Goal: Transaction & Acquisition: Purchase product/service

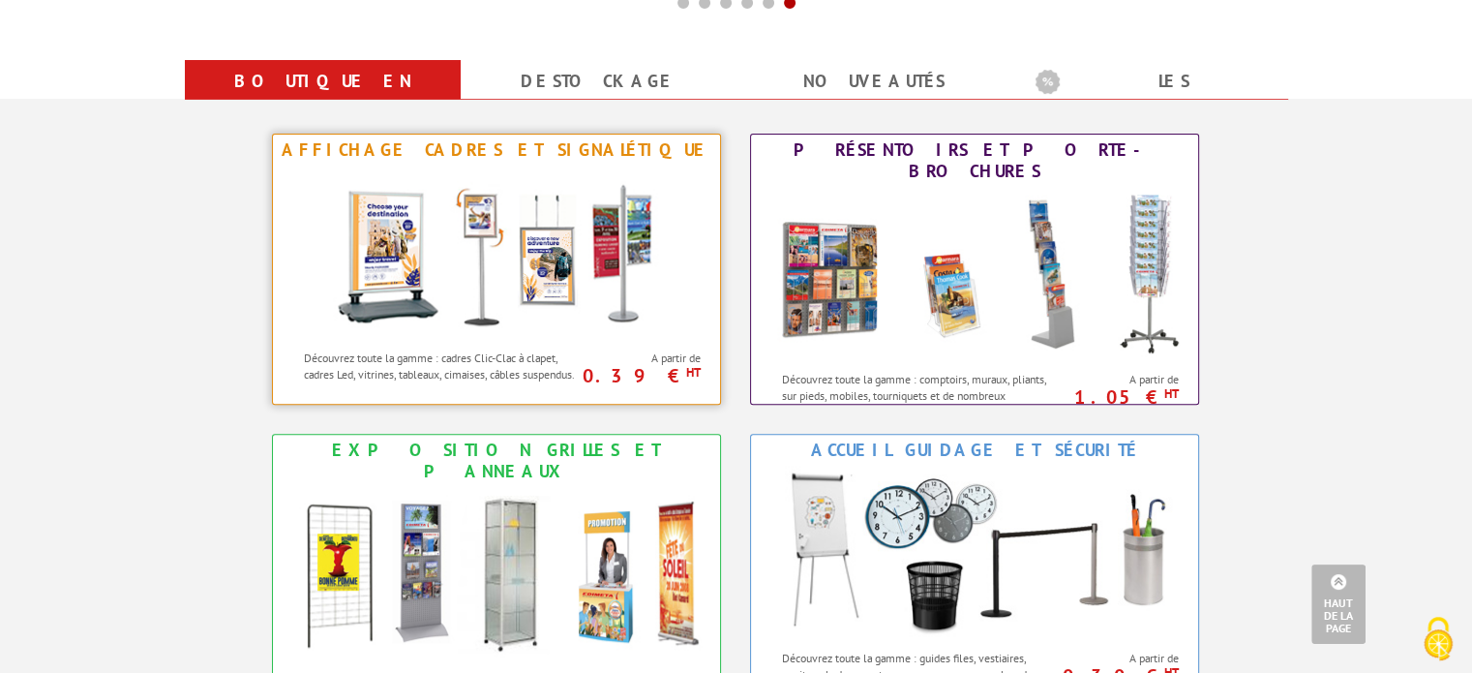
scroll to position [871, 0]
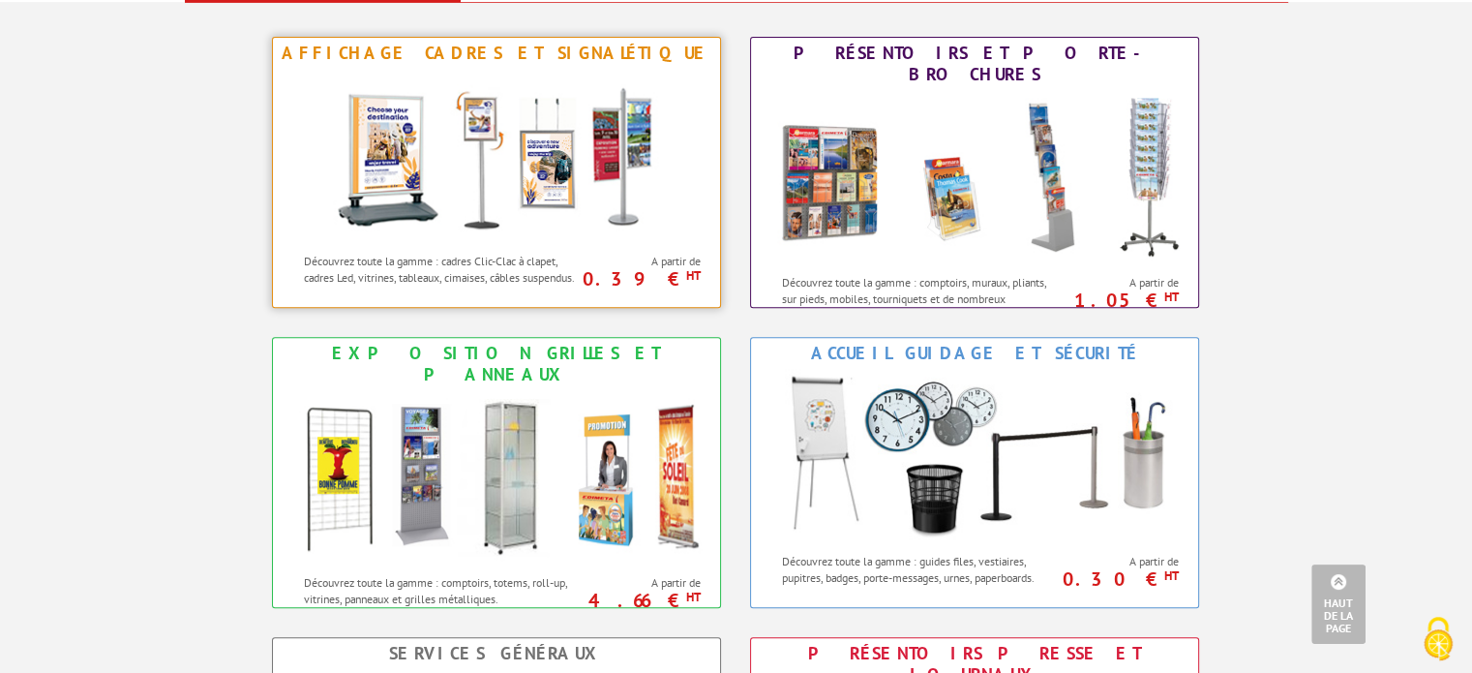
click at [382, 133] on img at bounding box center [496, 156] width 358 height 174
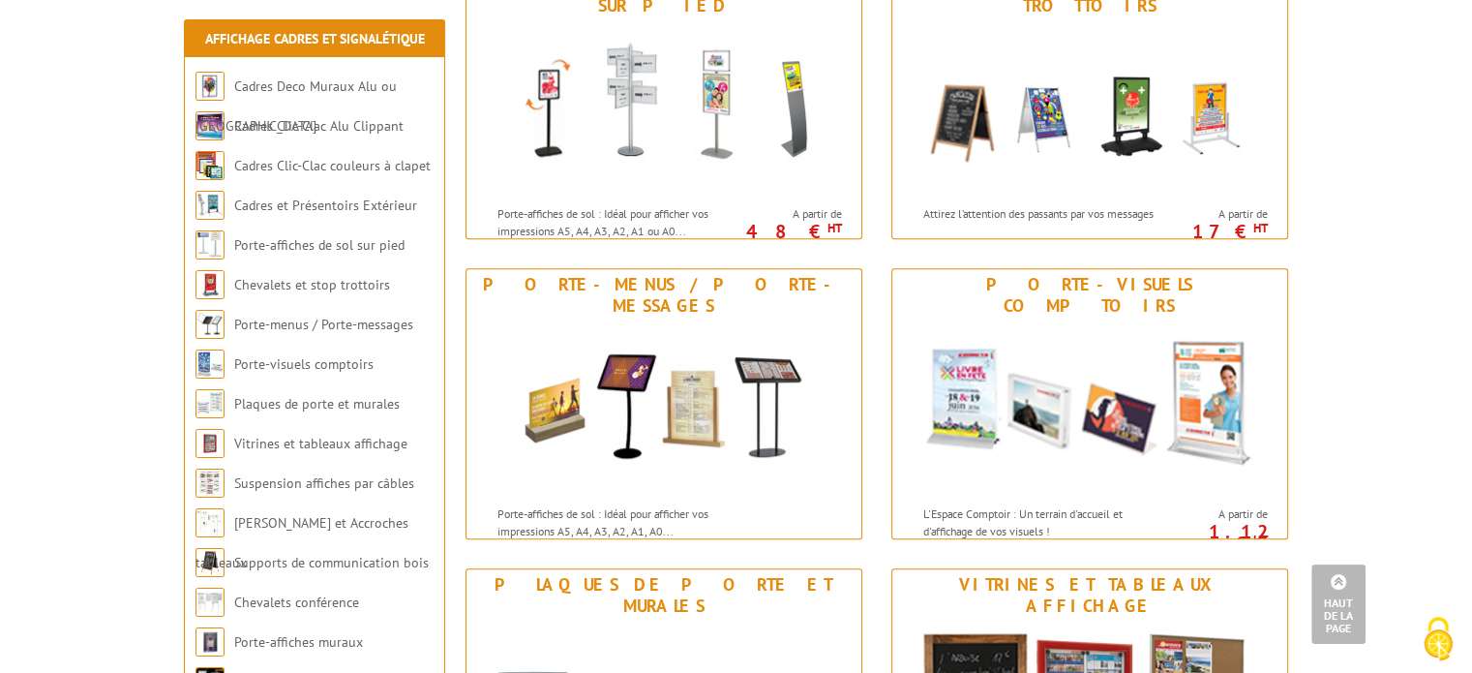
scroll to position [968, 0]
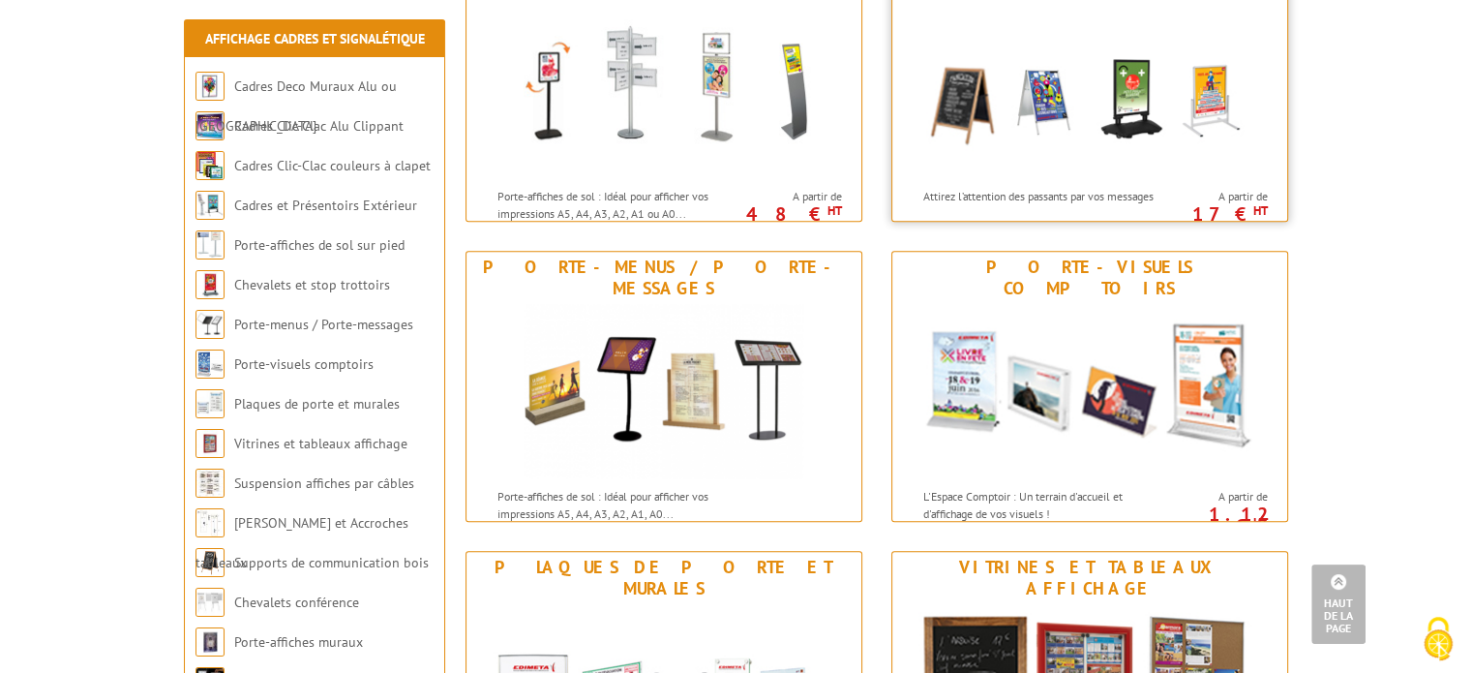
click at [1127, 92] on img at bounding box center [1090, 91] width 358 height 174
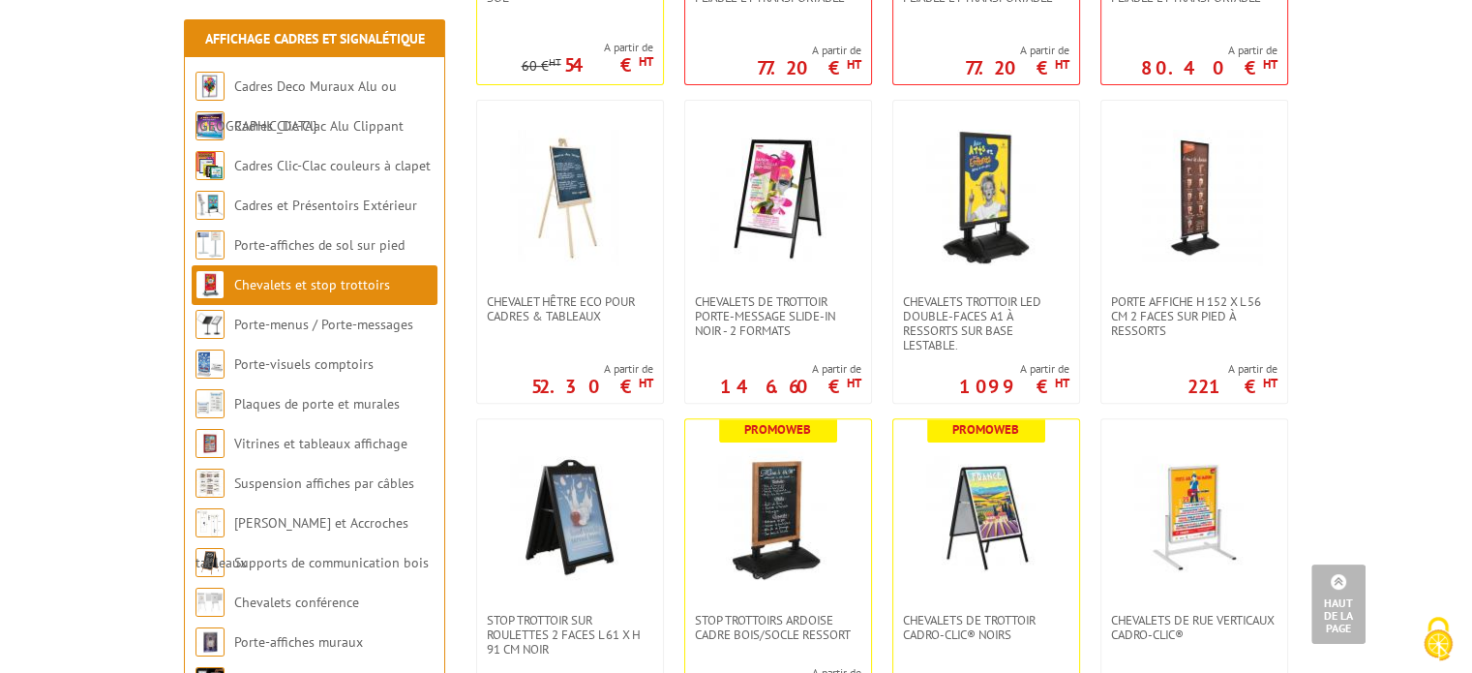
scroll to position [774, 0]
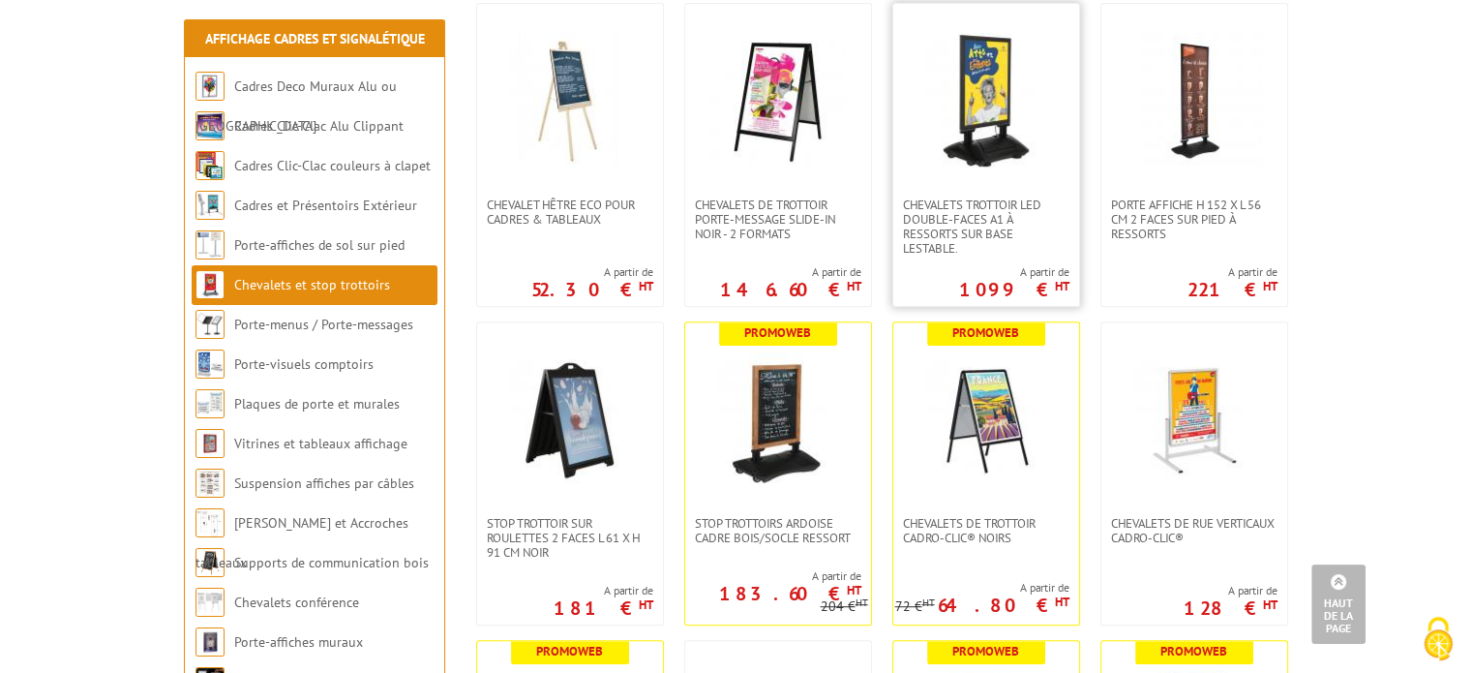
click at [971, 90] on img at bounding box center [987, 101] width 136 height 136
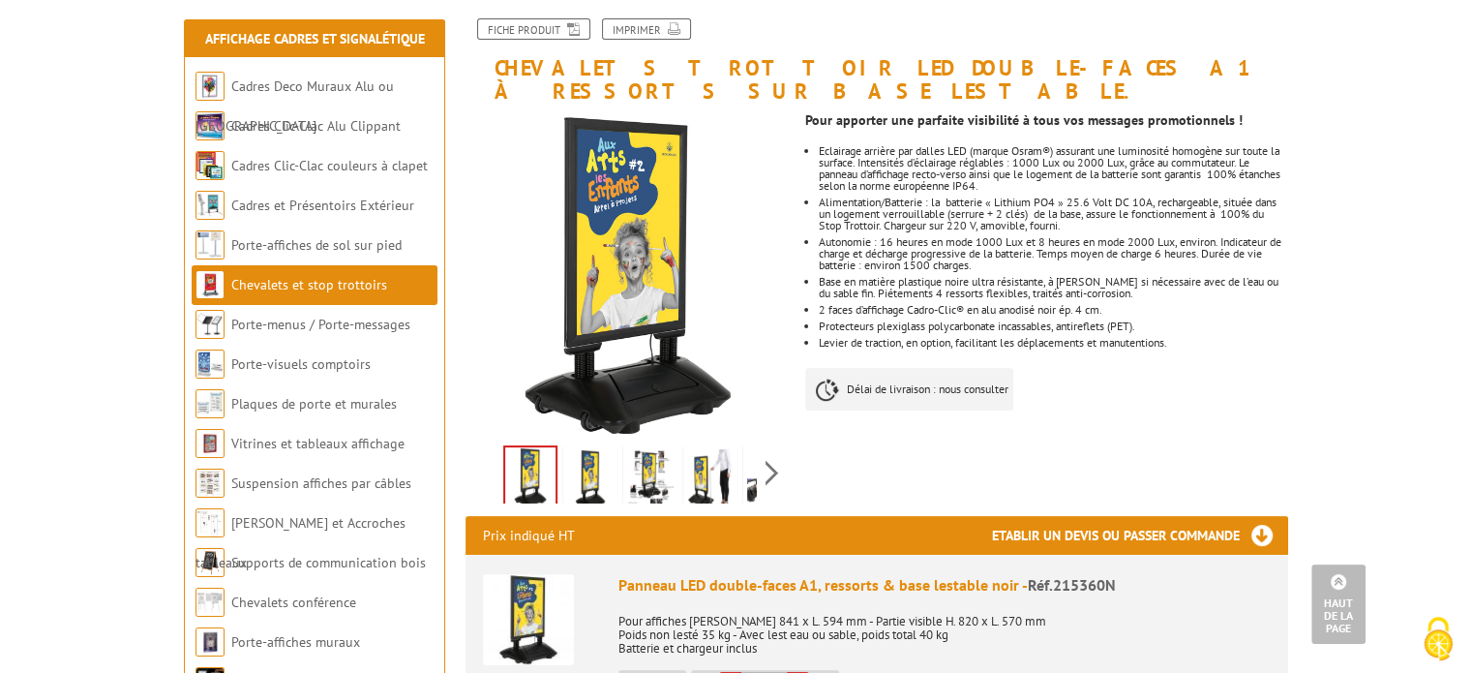
scroll to position [194, 0]
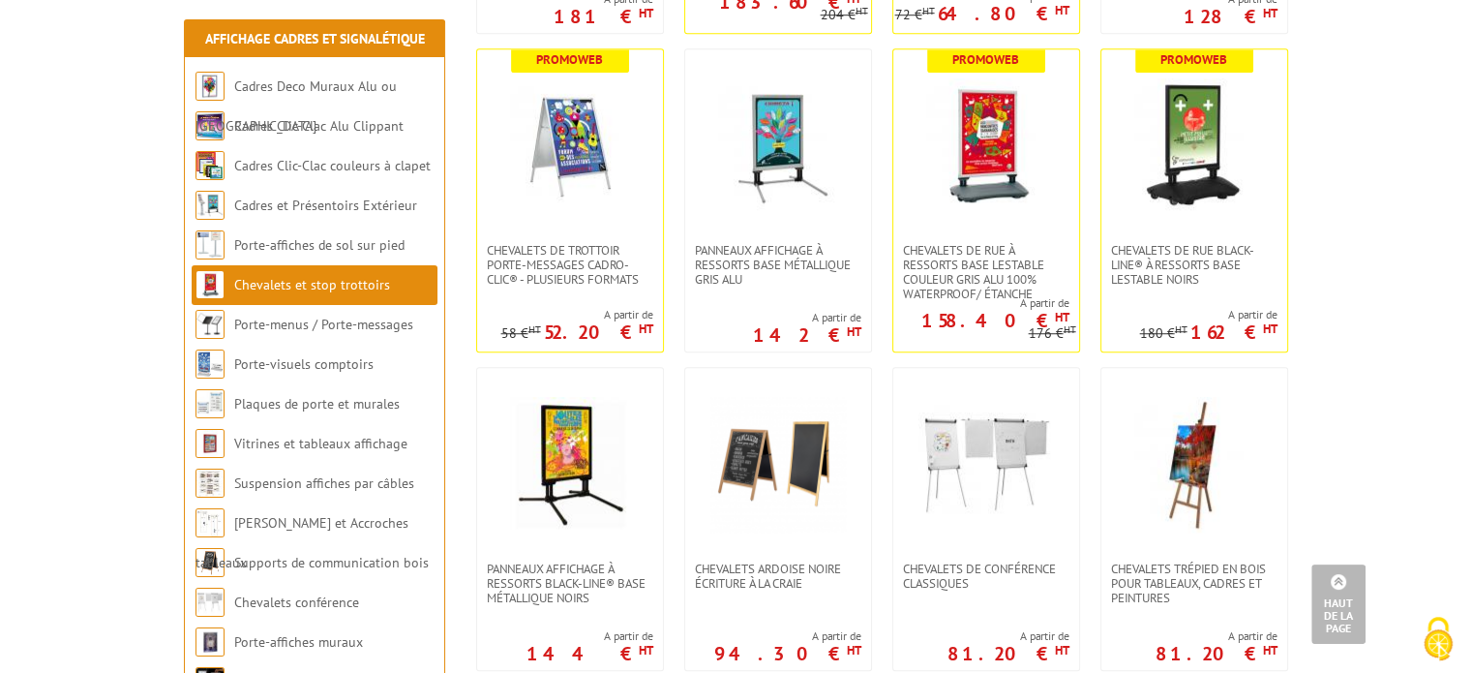
scroll to position [1355, 0]
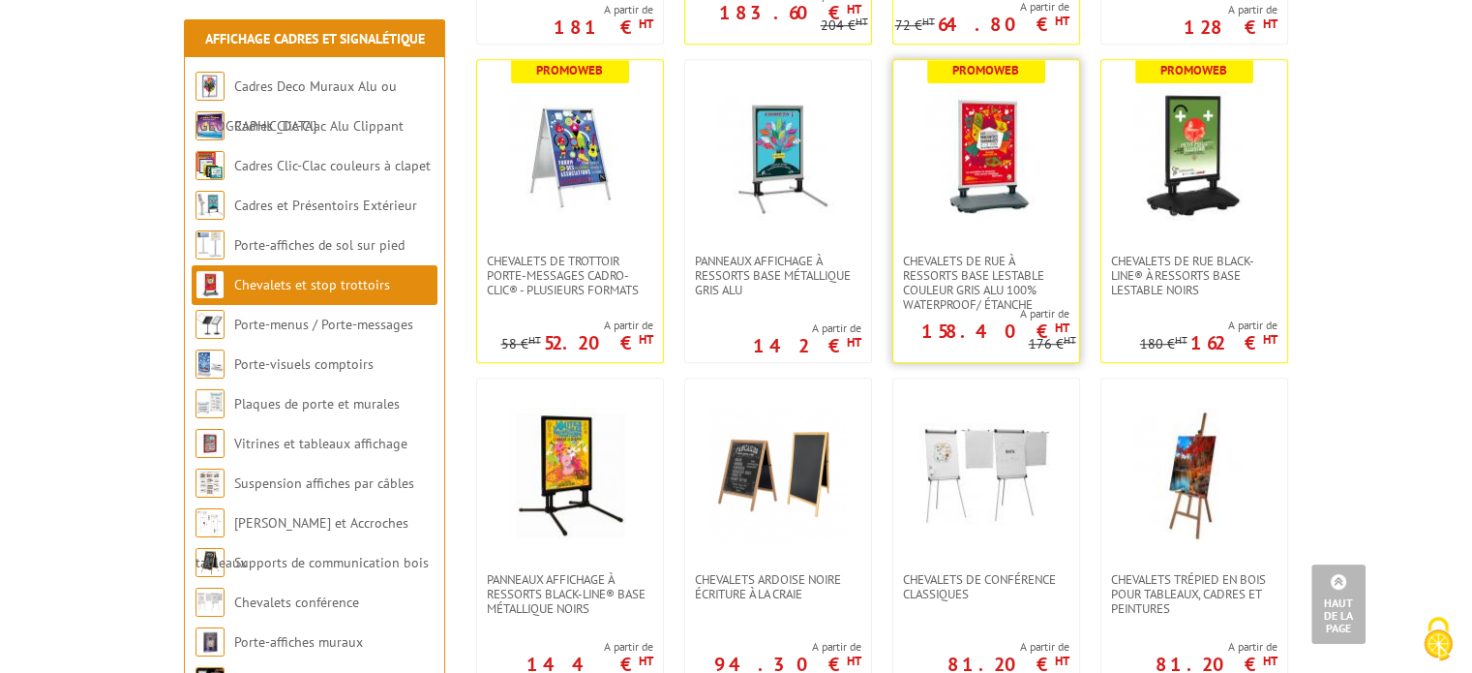
click at [990, 189] on img at bounding box center [987, 157] width 136 height 136
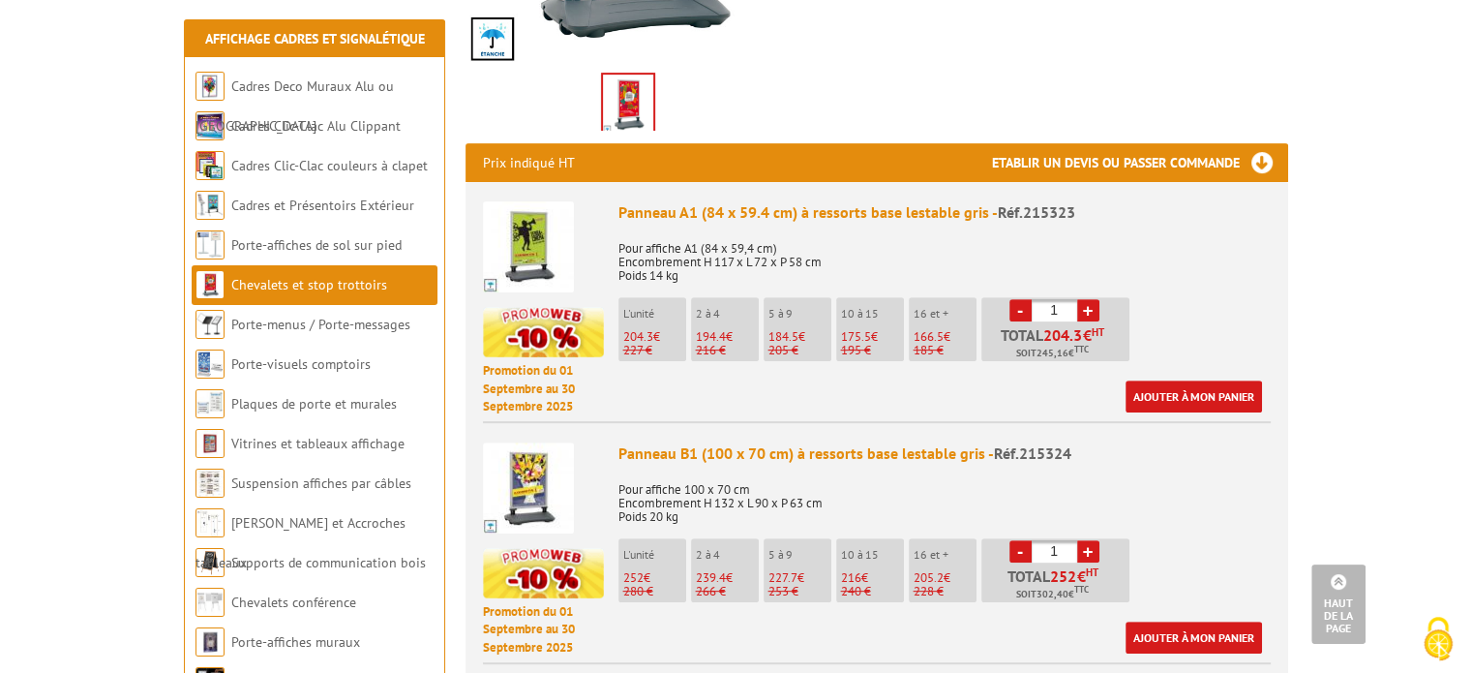
scroll to position [678, 0]
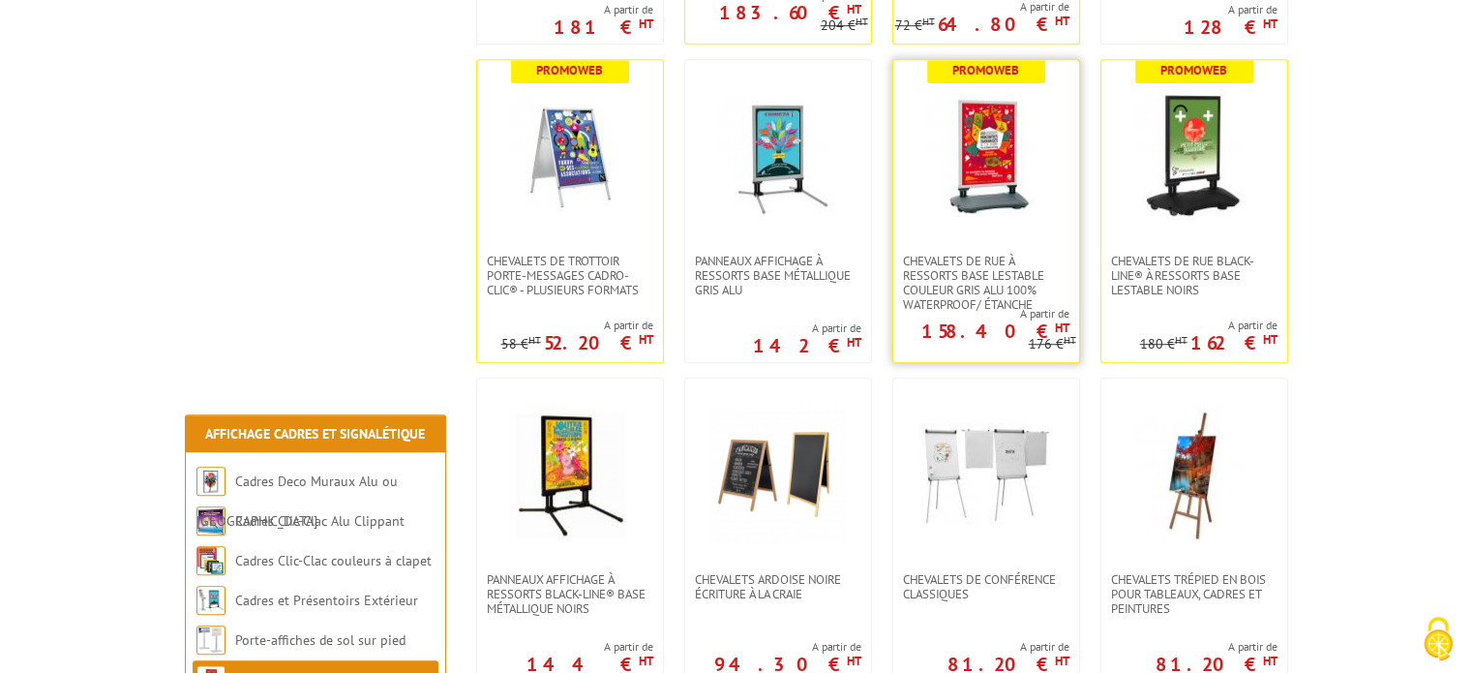
click at [1022, 154] on img at bounding box center [987, 157] width 136 height 136
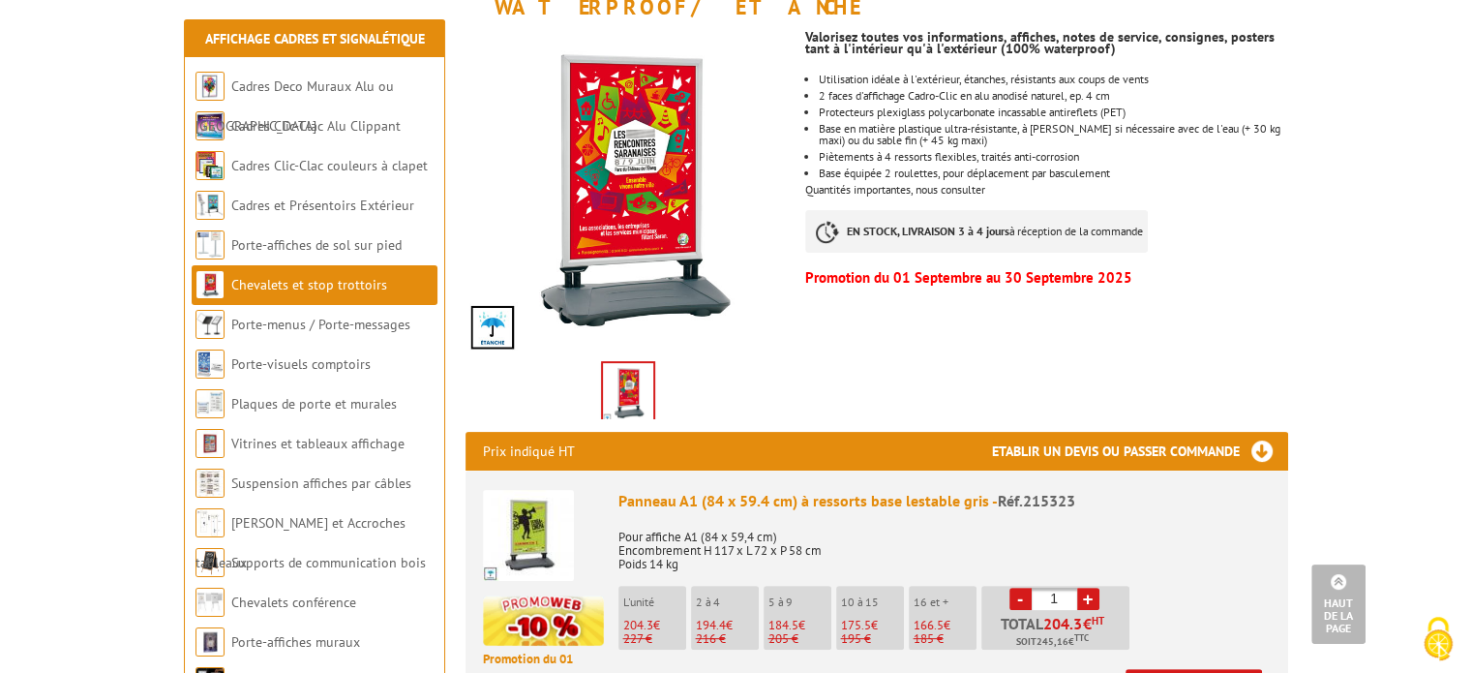
scroll to position [97, 0]
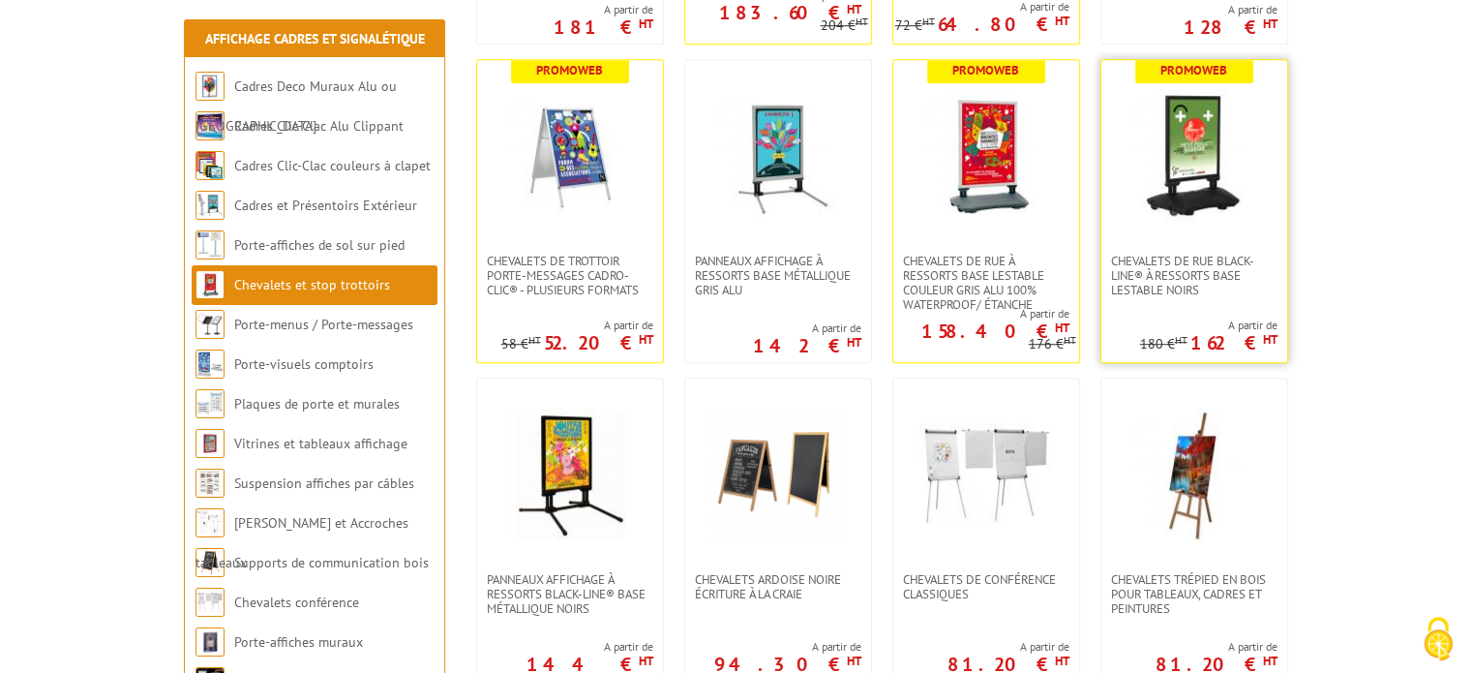
click at [1239, 154] on img at bounding box center [1195, 157] width 136 height 136
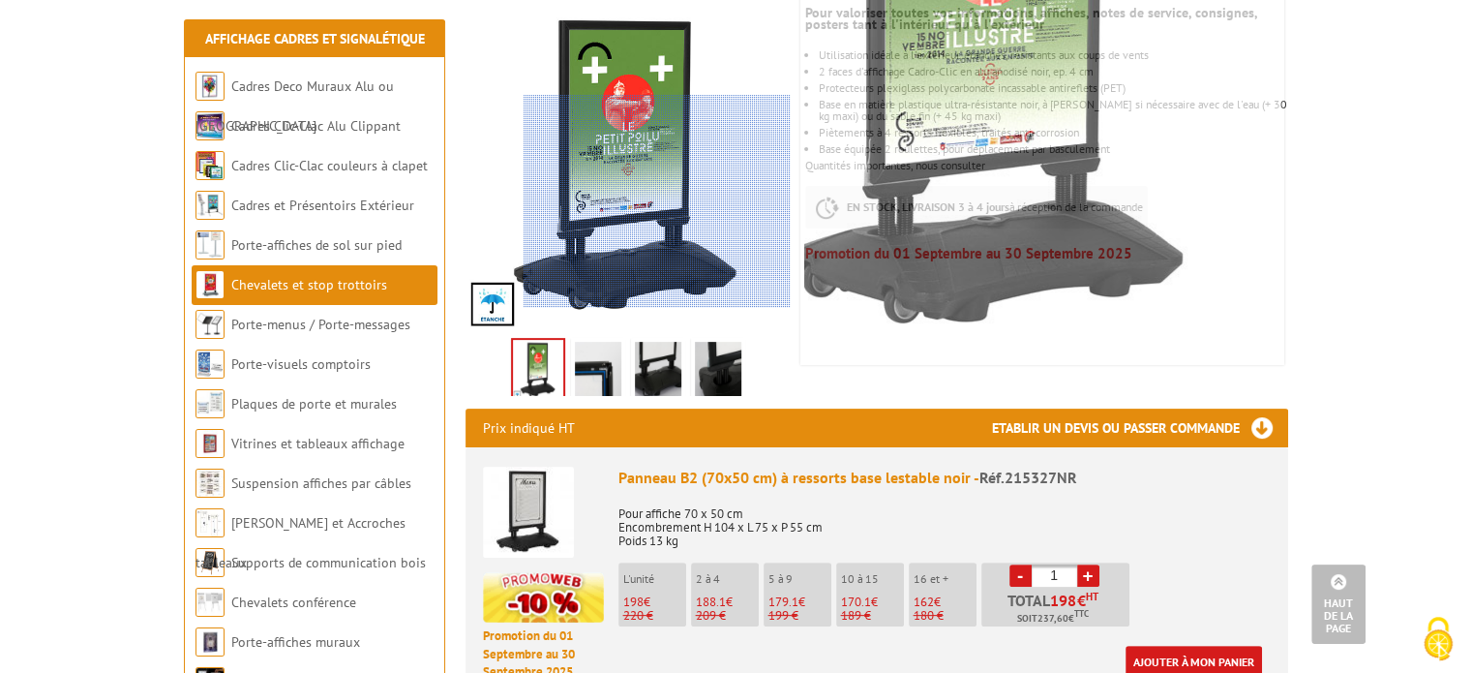
scroll to position [290, 0]
